Goal: Task Accomplishment & Management: Manage account settings

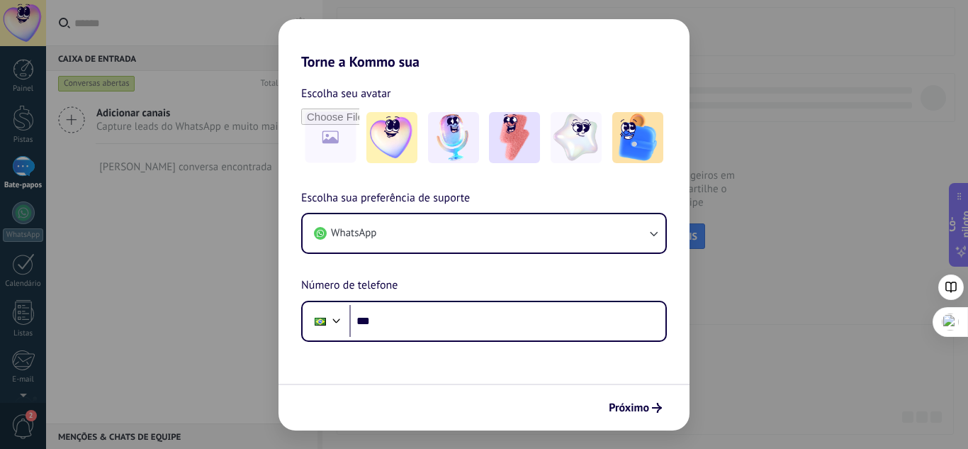
click at [763, 220] on div "Torne a Kommo sua Escolha seu avatar Escolha sua preferência de suporte WhatsAp…" at bounding box center [484, 224] width 968 height 449
click at [637, 413] on font "Próximo" at bounding box center [629, 408] width 40 height 14
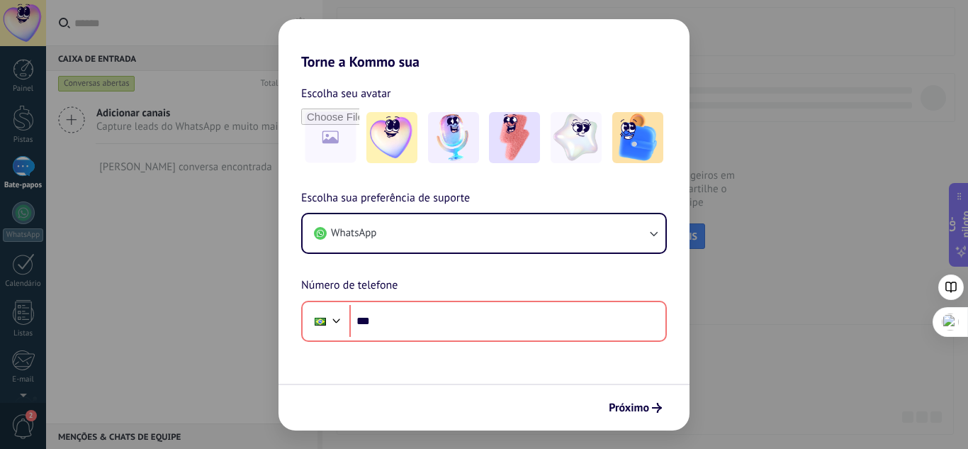
click at [144, 29] on div "Torne a Kommo sua Escolha seu avatar Escolha sua preferência de suporte WhatsAp…" at bounding box center [484, 224] width 968 height 449
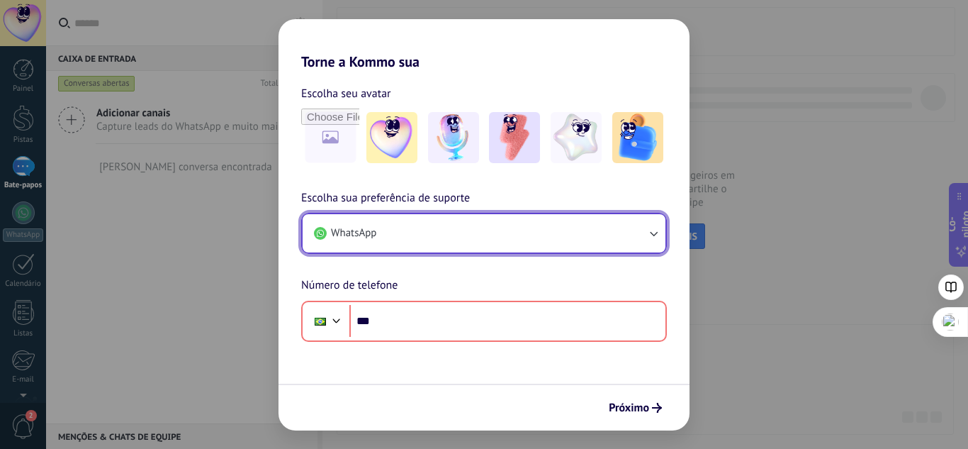
click at [569, 221] on button "WhatsApp" at bounding box center [484, 233] width 363 height 38
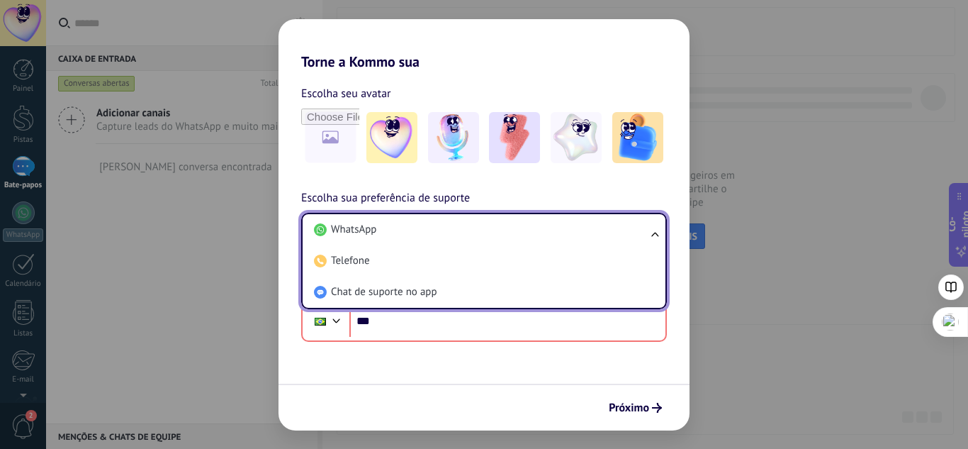
click at [569, 221] on li "WhatsApp" at bounding box center [481, 229] width 346 height 31
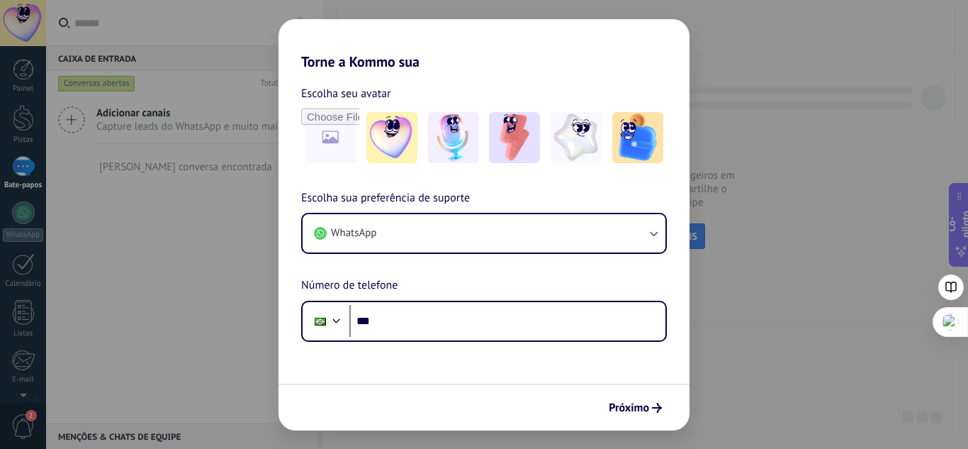
click at [15, 74] on div "Torne a Kommo sua Escolha seu avatar Escolha sua preferência de suporte WhatsAp…" at bounding box center [484, 224] width 968 height 449
click at [17, 153] on div "Torne a Kommo sua Escolha seu avatar Escolha sua preferência de suporte WhatsAp…" at bounding box center [484, 224] width 968 height 449
click at [19, 196] on div "Torne a Kommo sua Escolha seu avatar Escolha sua preferência de suporte WhatsAp…" at bounding box center [484, 224] width 968 height 449
click at [35, 233] on div "Torne a Kommo sua Escolha seu avatar Escolha sua preferência de suporte WhatsAp…" at bounding box center [484, 224] width 968 height 449
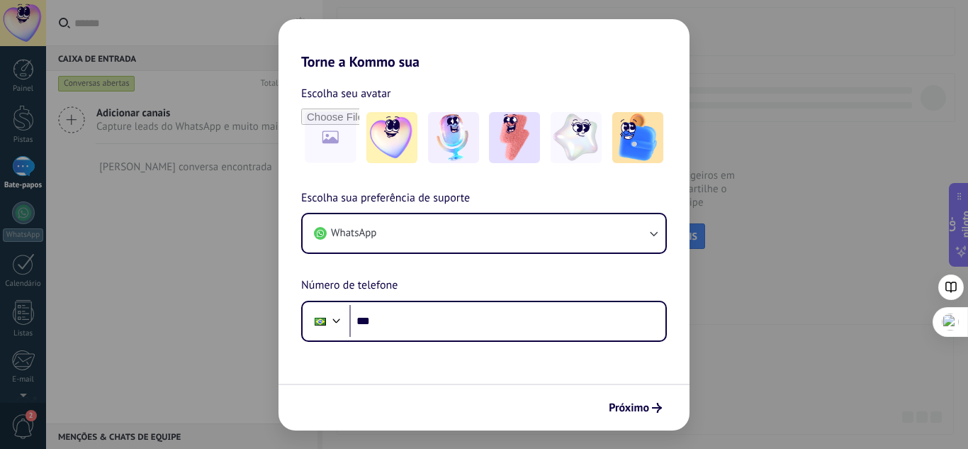
click at [29, 172] on div "Torne a Kommo sua Escolha seu avatar Escolha sua preferência de suporte WhatsAp…" at bounding box center [484, 224] width 968 height 449
click at [22, 127] on div "Torne a Kommo sua Escolha seu avatar Escolha sua preferência de suporte WhatsAp…" at bounding box center [484, 224] width 968 height 449
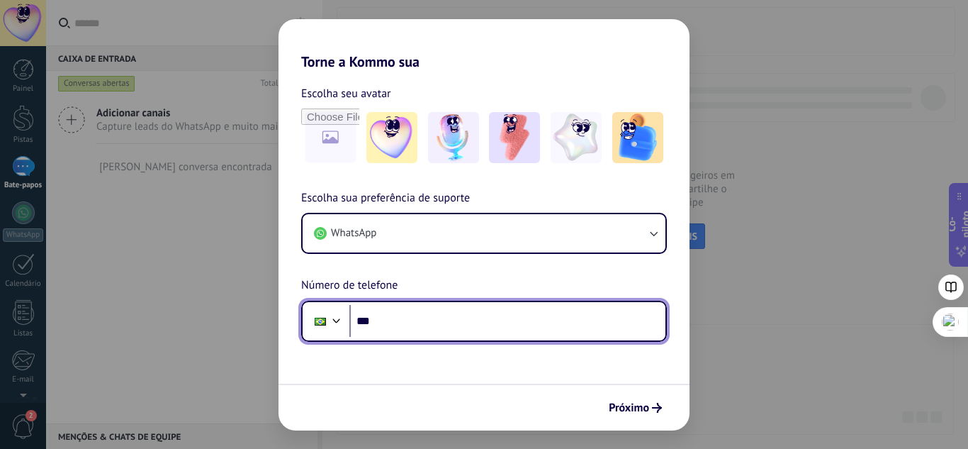
click at [404, 334] on input "***" at bounding box center [507, 321] width 316 height 33
type input "**********"
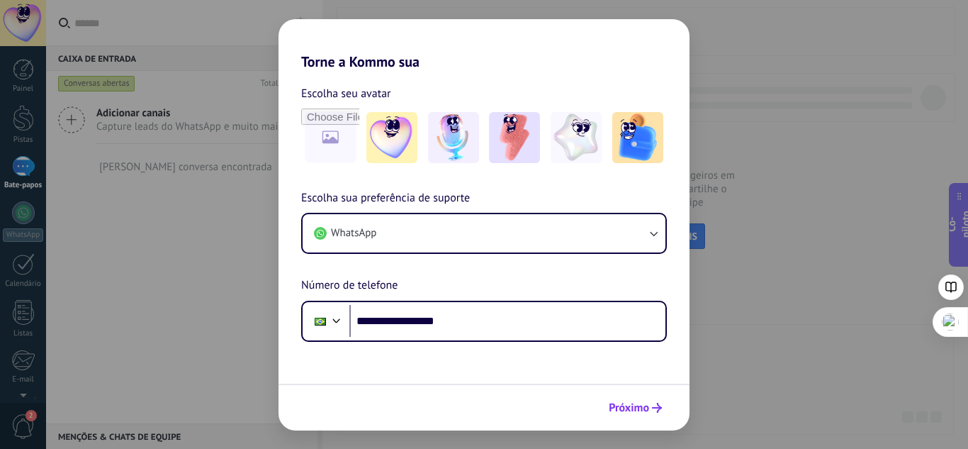
click at [639, 410] on font "Próximo" at bounding box center [629, 408] width 40 height 14
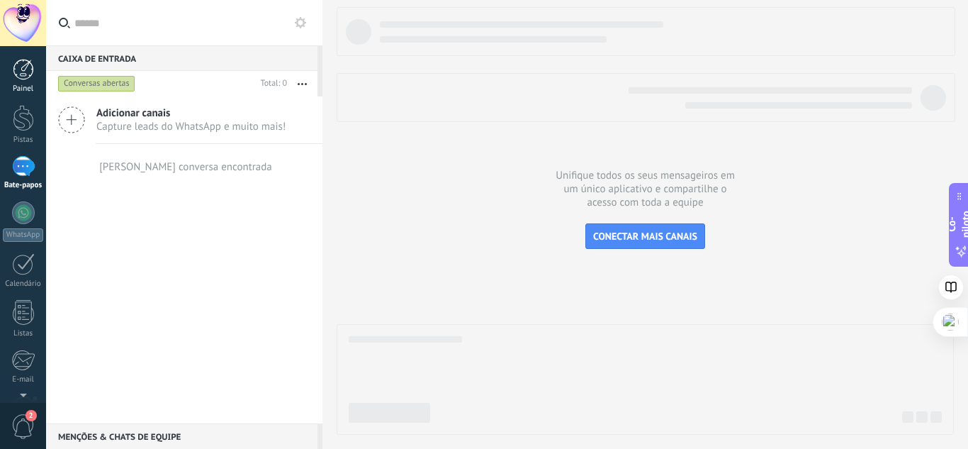
click at [21, 68] on div at bounding box center [23, 69] width 21 height 21
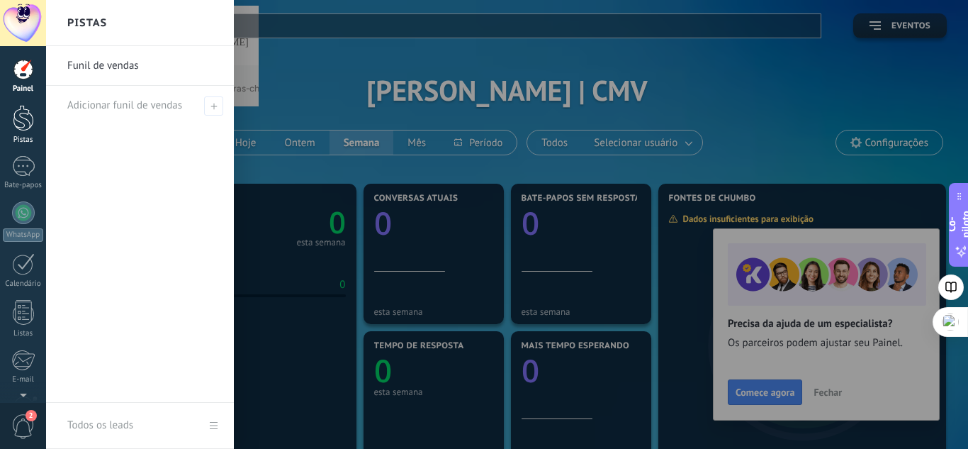
click at [21, 125] on div at bounding box center [23, 118] width 21 height 26
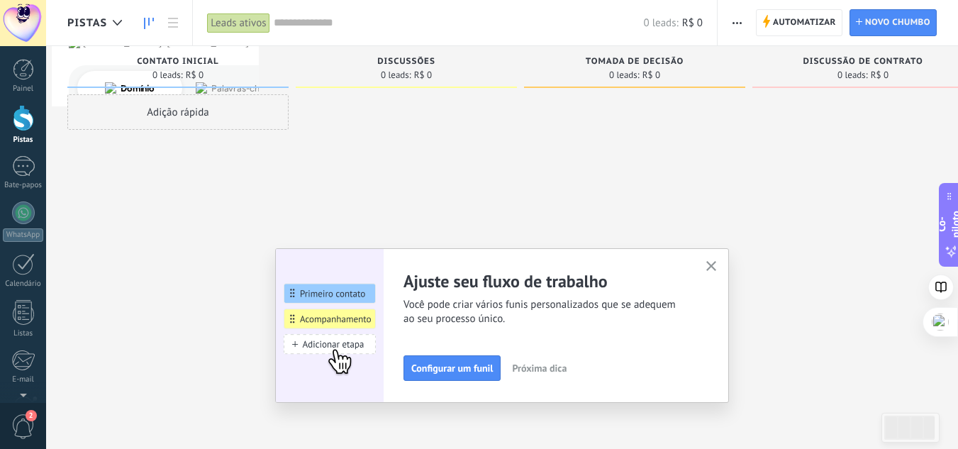
click at [715, 262] on icon "button" at bounding box center [711, 266] width 11 height 11
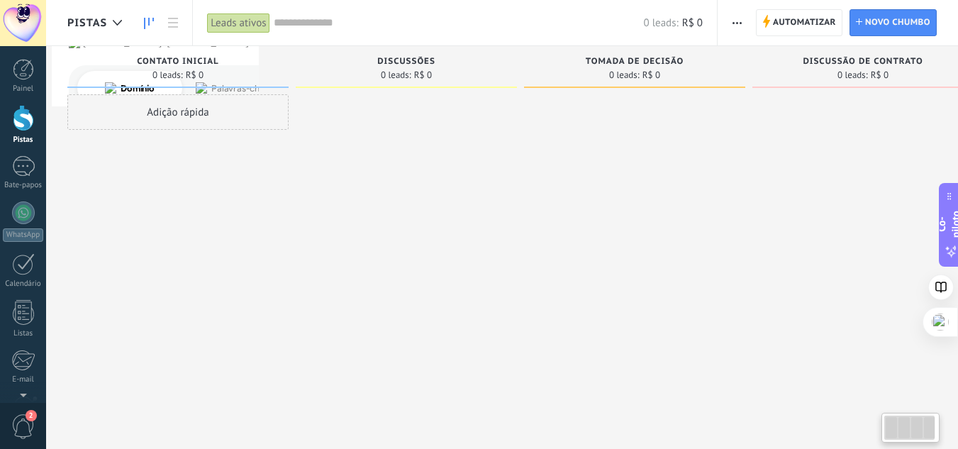
drag, startPoint x: 548, startPoint y: 224, endPoint x: 600, endPoint y: 225, distance: 52.5
click at [600, 225] on div at bounding box center [634, 226] width 221 height 264
click at [19, 230] on font "WhatsApp" at bounding box center [22, 235] width 33 height 10
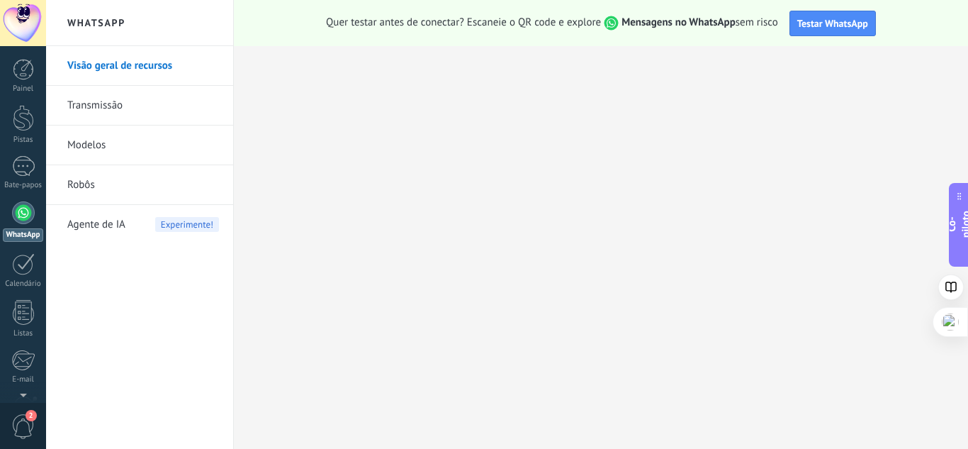
click at [55, 110] on li "Transmissão" at bounding box center [139, 106] width 187 height 40
click at [93, 109] on font "Transmissão" at bounding box center [94, 105] width 55 height 13
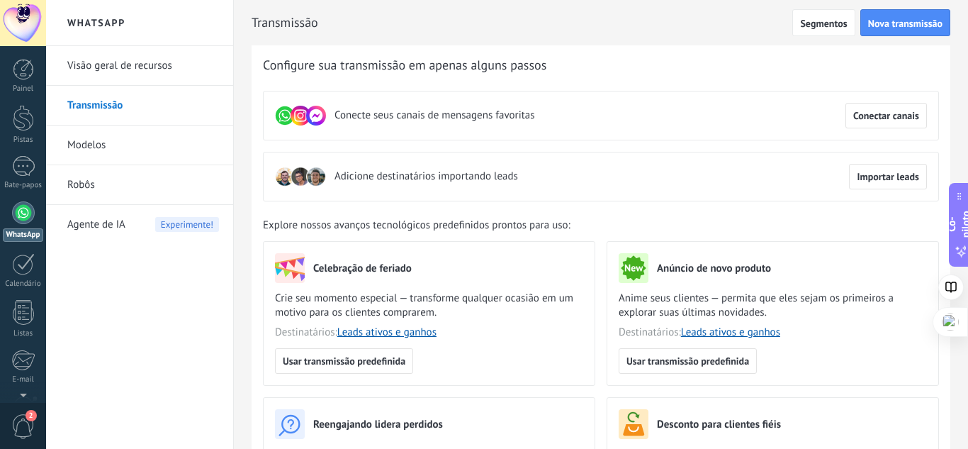
click at [68, 215] on span "Agente de IA" at bounding box center [96, 225] width 58 height 40
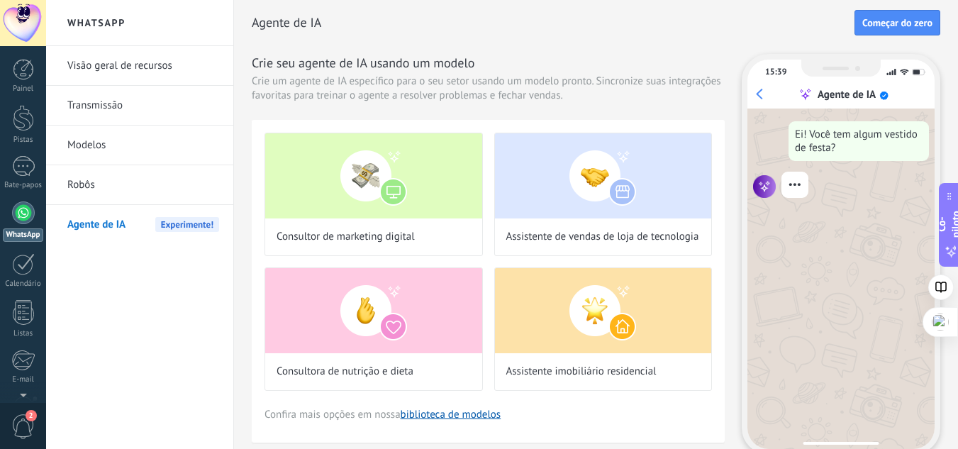
click at [83, 69] on font "Visão geral de recursos" at bounding box center [119, 65] width 105 height 13
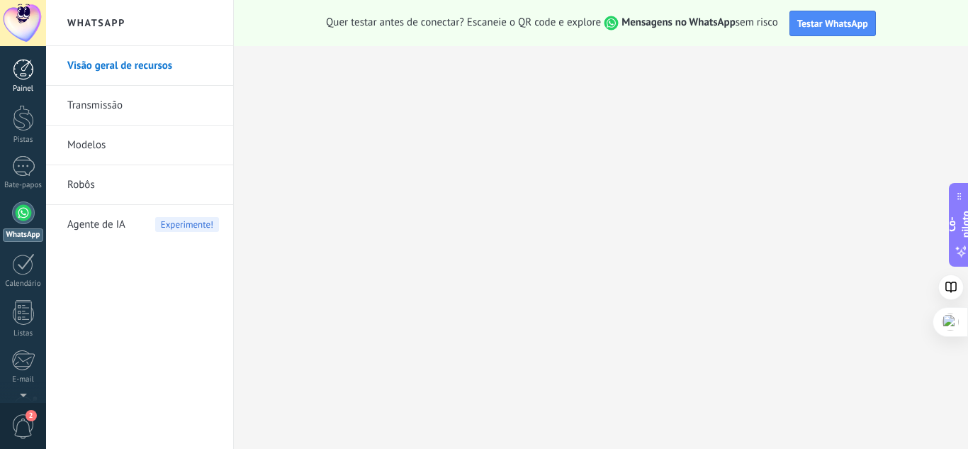
click at [21, 77] on div at bounding box center [23, 69] width 21 height 21
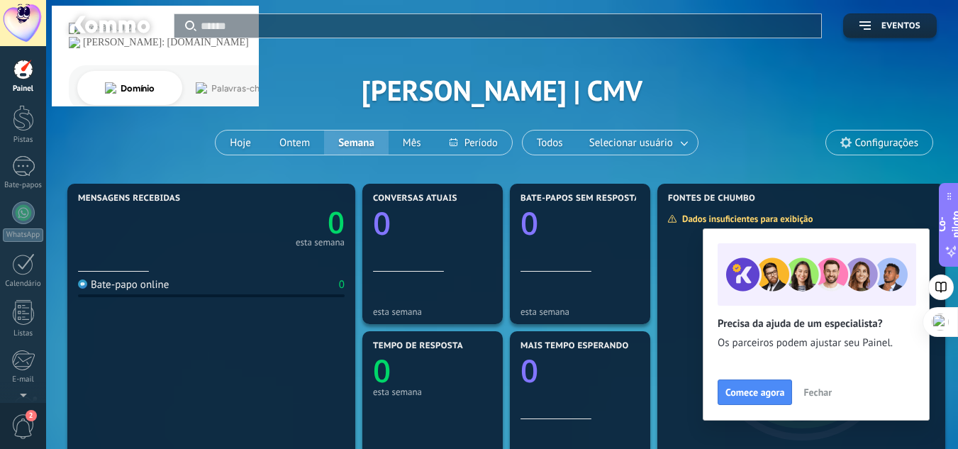
click at [810, 384] on button "Fechar" at bounding box center [817, 391] width 41 height 21
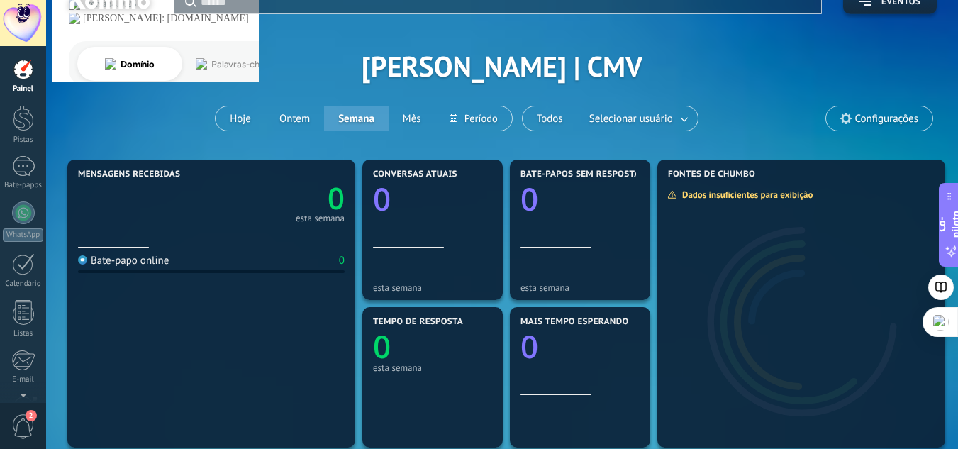
scroll to position [16, 0]
